Goal: Contribute content

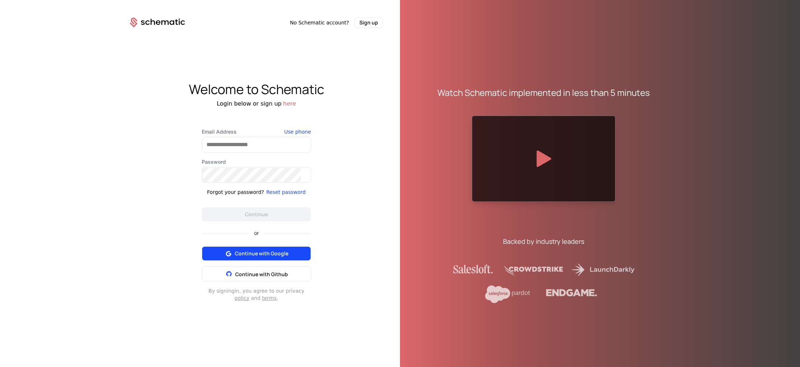
click at [274, 257] on span "Continue with Google" at bounding box center [262, 253] width 54 height 7
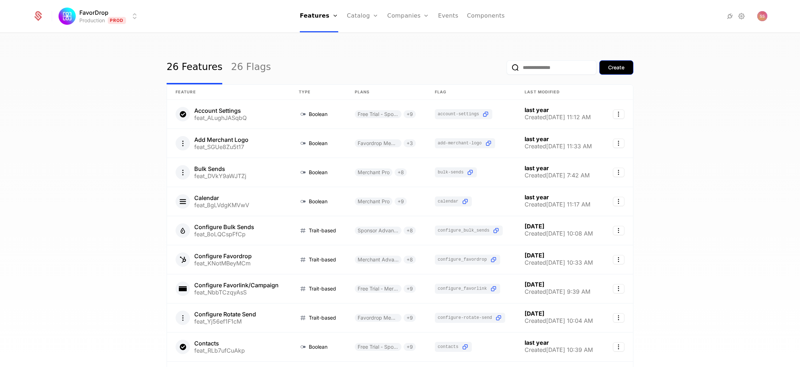
click at [612, 71] on div "Create" at bounding box center [616, 67] width 16 height 7
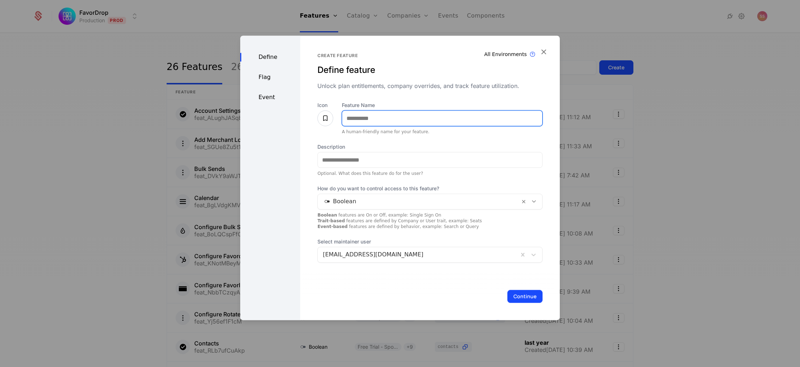
click at [485, 113] on input "Feature Name" at bounding box center [442, 118] width 200 height 15
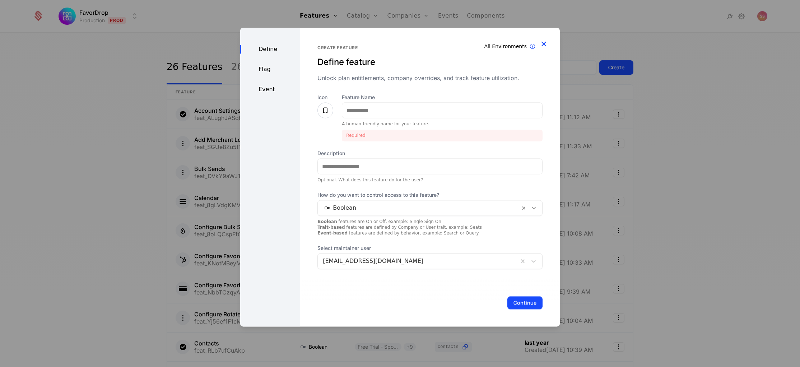
click at [540, 28] on div "Define Flag Event Create feature Define feature Unlock plan entitlements, compa…" at bounding box center [400, 177] width 320 height 299
click at [539, 39] on icon "button" at bounding box center [543, 43] width 9 height 9
